Goal: Use online tool/utility

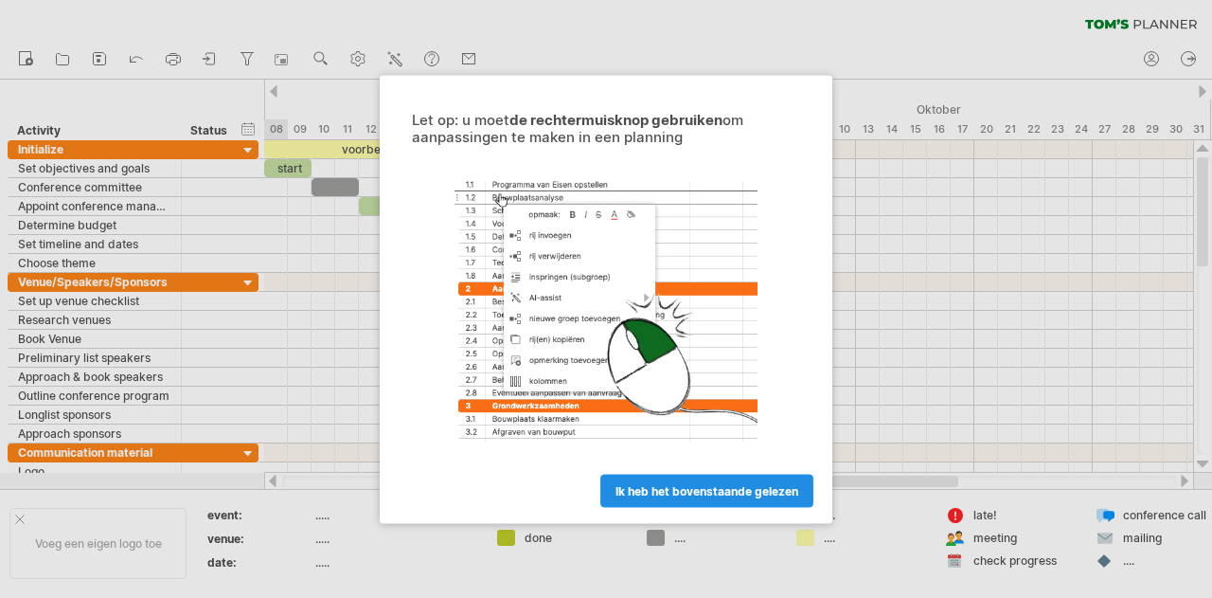
click at [707, 483] on span "ik heb het bovenstaande gelezen" at bounding box center [707, 490] width 183 height 14
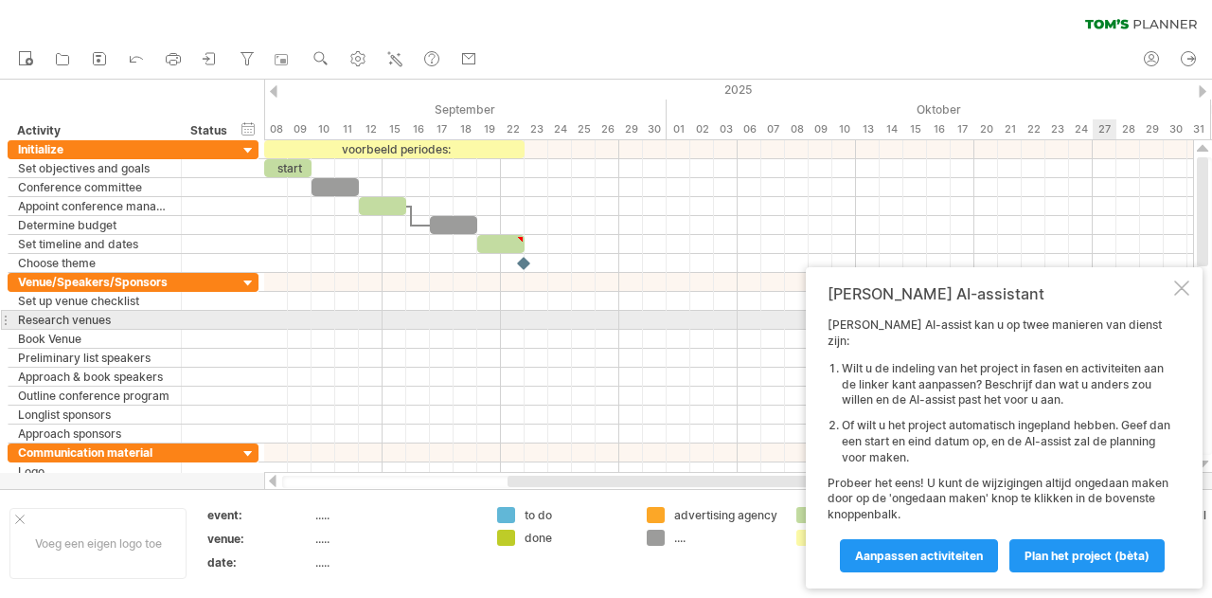
click at [1187, 315] on div "[PERSON_NAME] AI-assistant [PERSON_NAME] AI-assist kan u op twee manieren van d…" at bounding box center [1004, 427] width 397 height 321
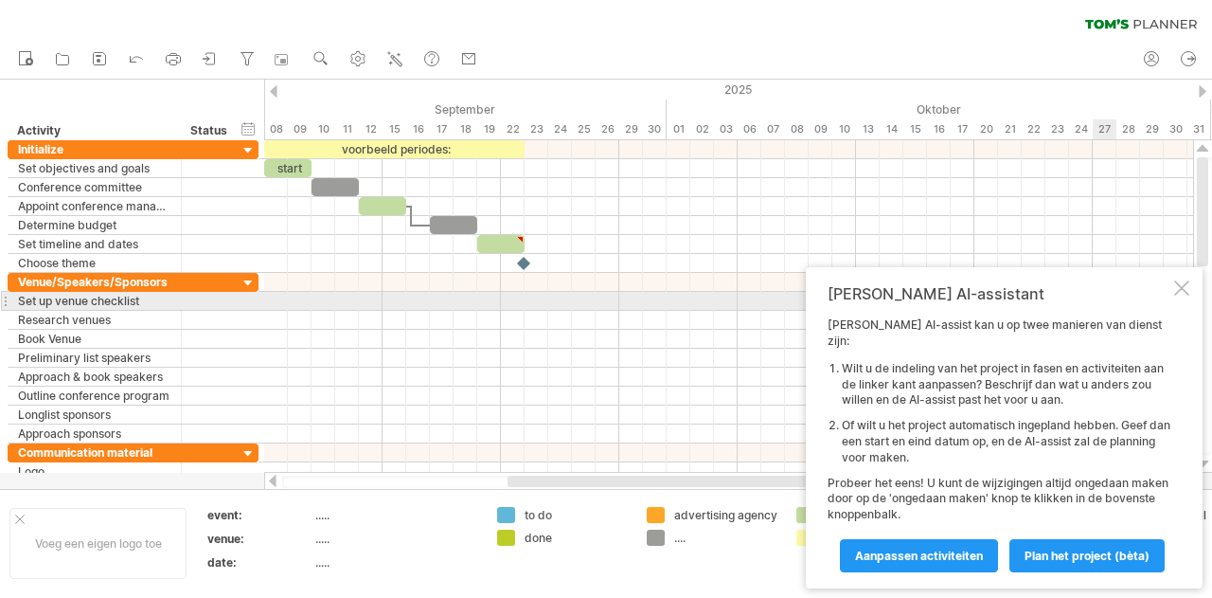
click at [1181, 296] on div at bounding box center [1181, 287] width 15 height 15
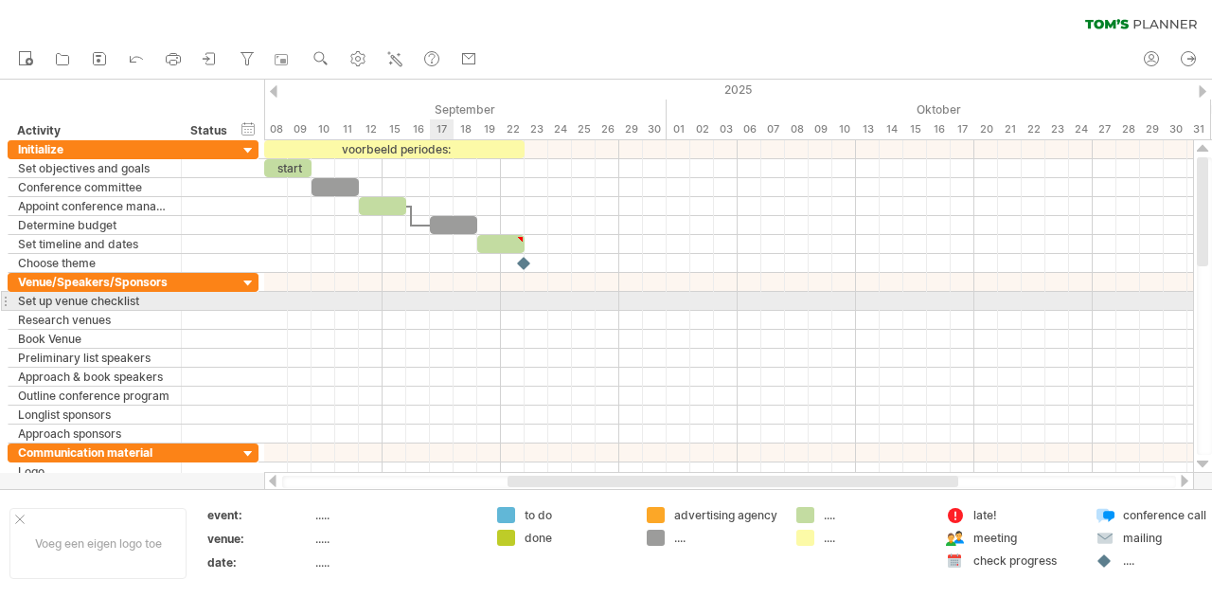
click at [446, 296] on div at bounding box center [728, 301] width 929 height 19
click at [434, 295] on div at bounding box center [728, 301] width 929 height 19
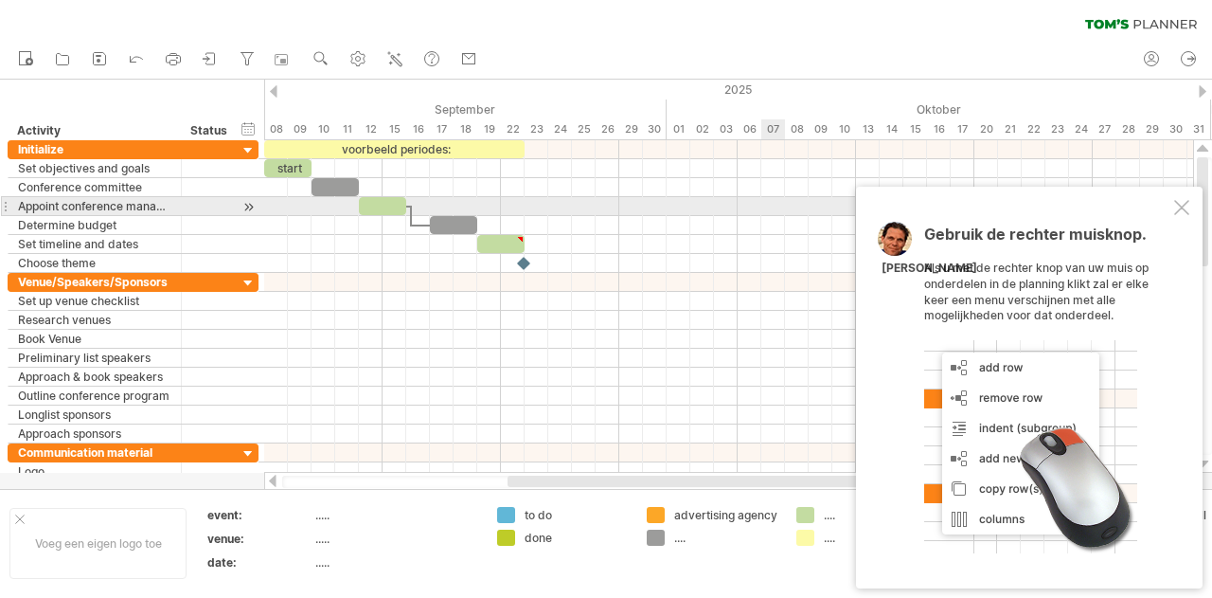
click at [1177, 211] on div at bounding box center [1181, 207] width 15 height 15
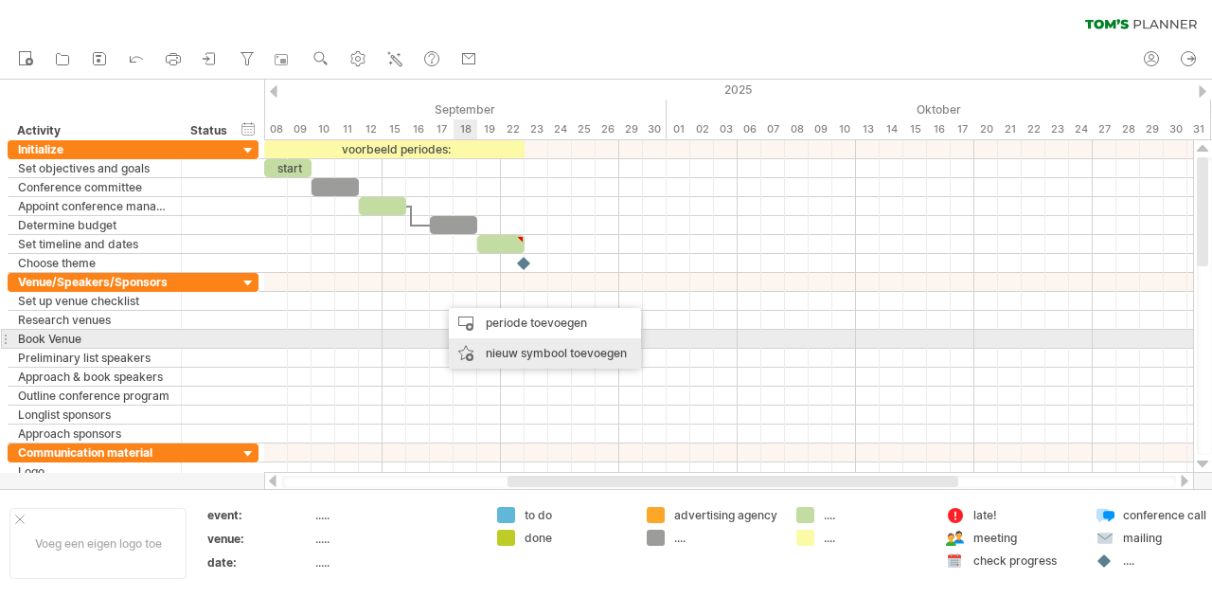
click at [534, 348] on div "nieuw symbool toevoegen" at bounding box center [545, 353] width 192 height 30
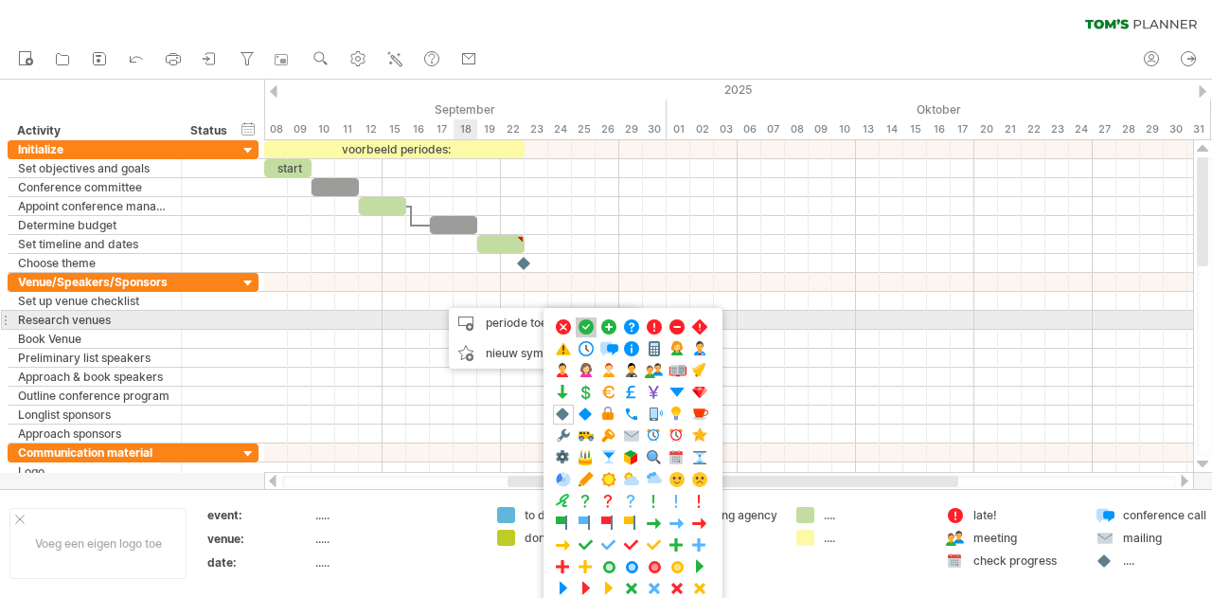
click at [582, 326] on span at bounding box center [586, 327] width 19 height 18
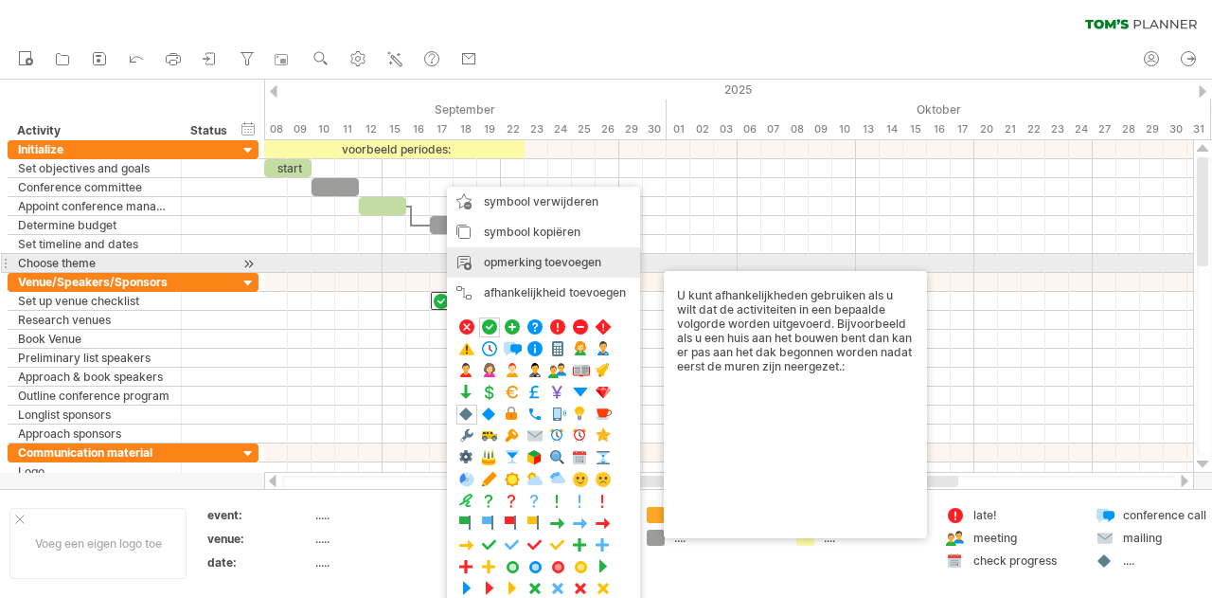
click at [527, 262] on div "opmerking toevoegen" at bounding box center [543, 262] width 193 height 30
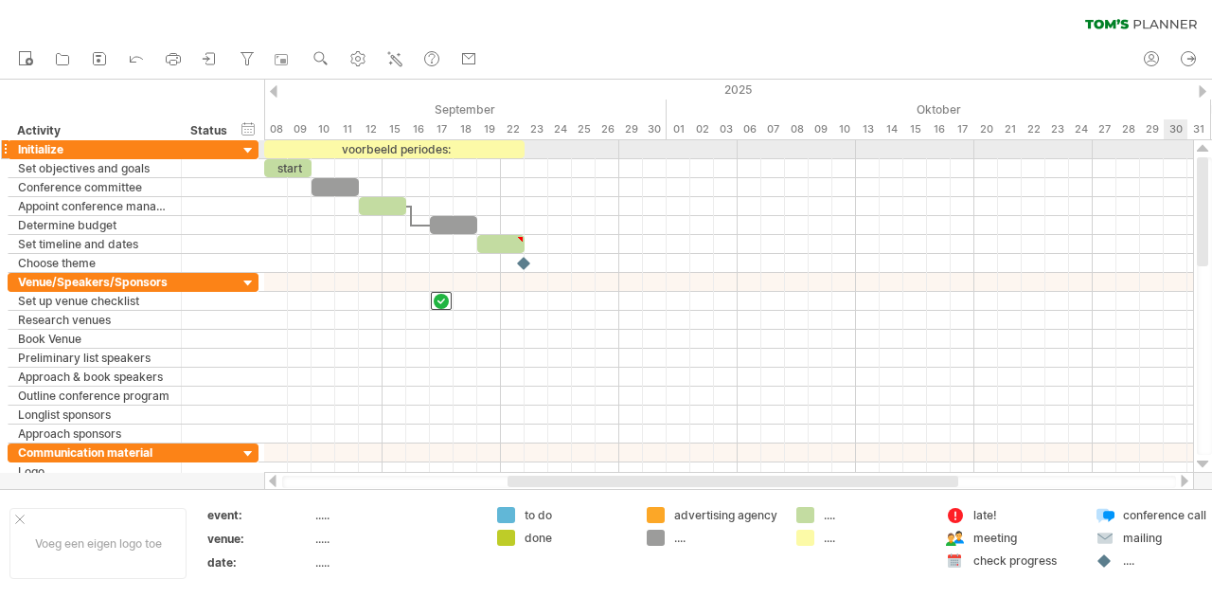
drag, startPoint x: 1207, startPoint y: 196, endPoint x: 1211, endPoint y: 147, distance: 49.5
click at [1211, 147] on div at bounding box center [1203, 306] width 20 height 332
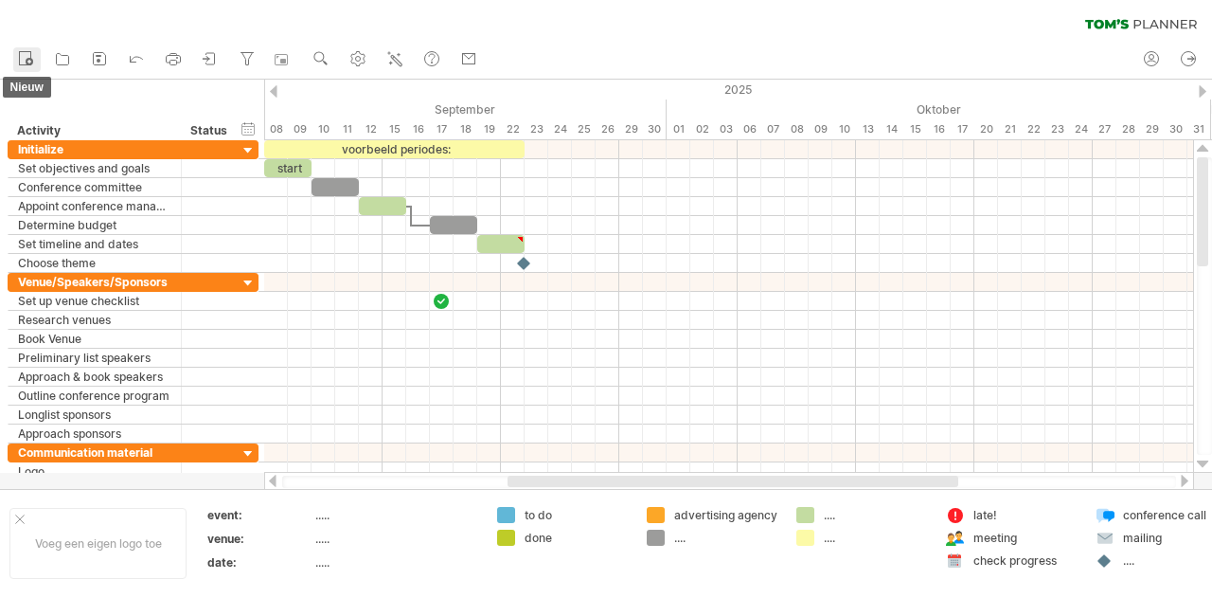
click at [30, 60] on circle at bounding box center [30, 62] width 8 height 8
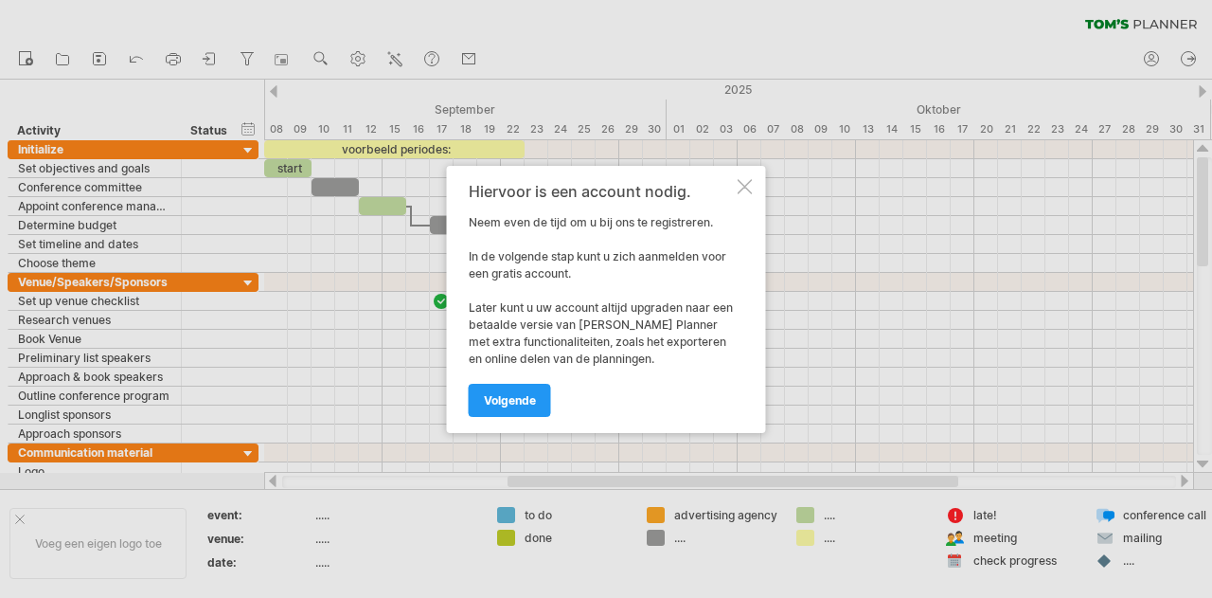
click at [744, 185] on div at bounding box center [745, 186] width 15 height 15
